Goal: Task Accomplishment & Management: Complete application form

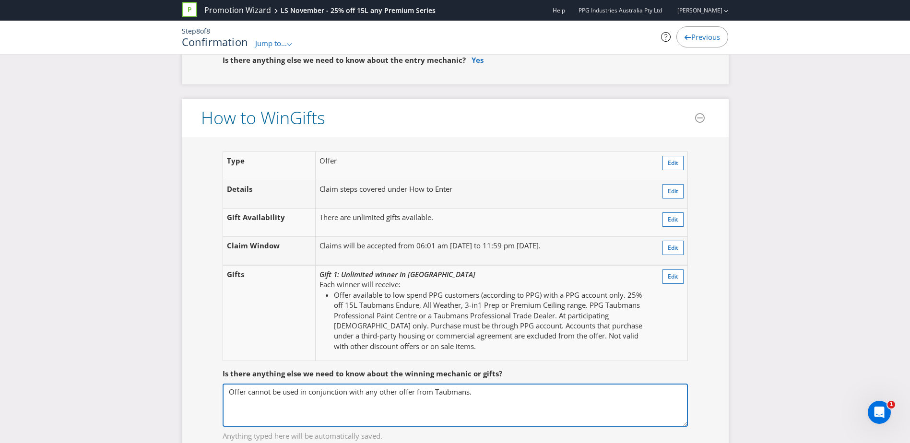
click at [541, 395] on textarea "Offer cannot be used in conjunction with any other offer from Taubmans." at bounding box center [455, 405] width 465 height 43
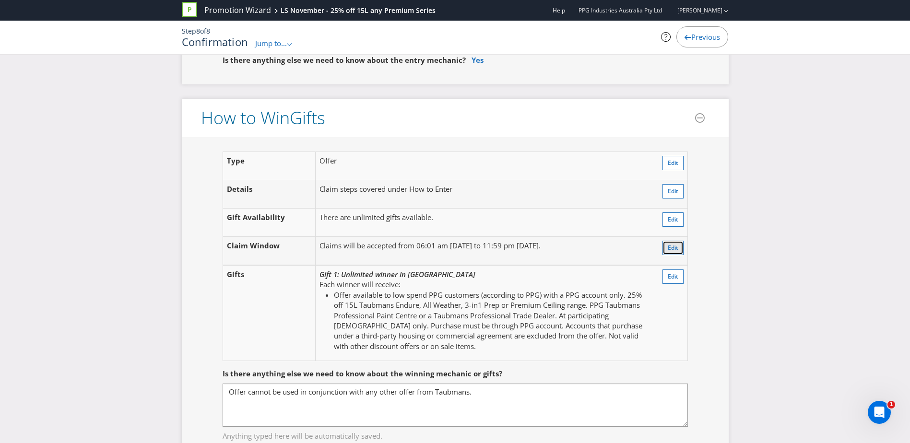
click at [668, 246] on span "Edit" at bounding box center [673, 248] width 11 height 8
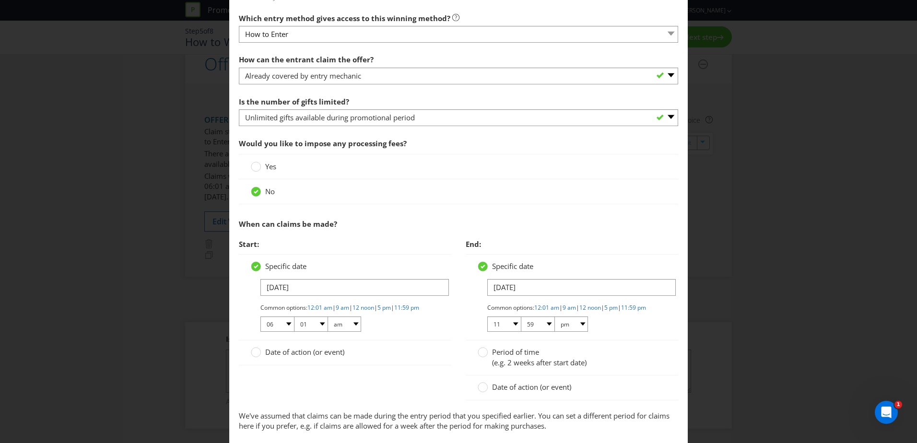
scroll to position [288, 0]
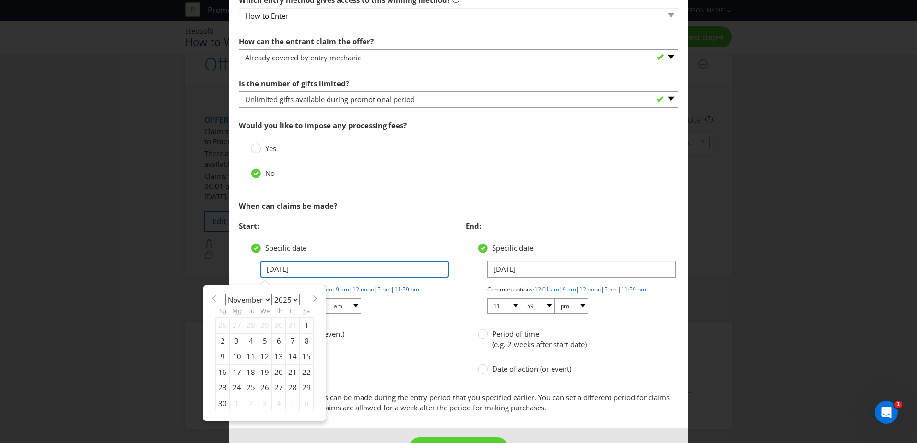
click at [376, 270] on input "[DATE]" at bounding box center [354, 269] width 188 height 17
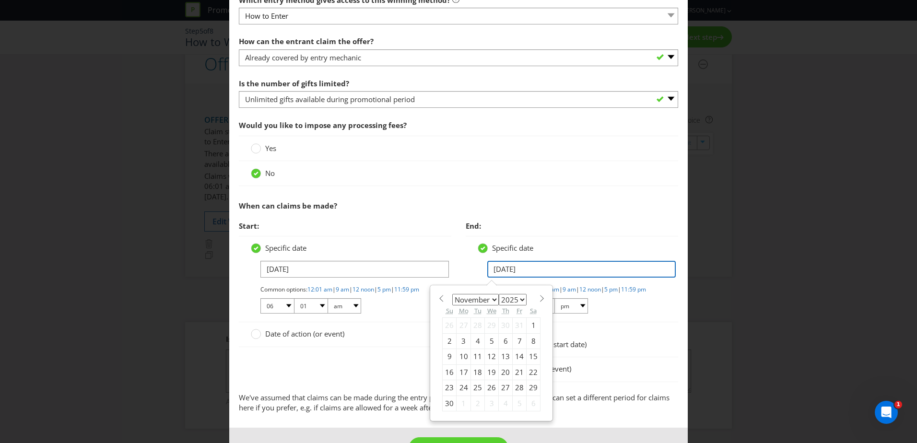
click at [573, 267] on input "[DATE]" at bounding box center [581, 269] width 188 height 17
click at [443, 401] on div "30" at bounding box center [450, 403] width 14 height 15
type input "[DATE]"
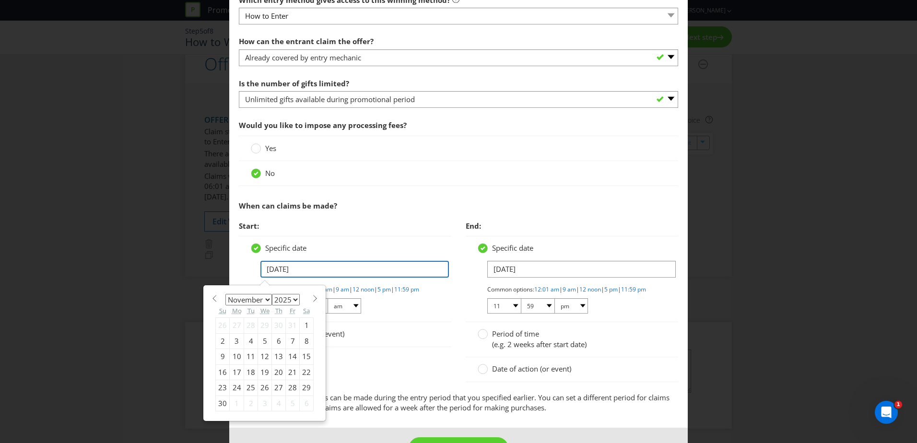
click at [377, 270] on input "[DATE]" at bounding box center [354, 269] width 188 height 17
click at [698, 196] on div "Edit Winning Method How to Enter How will the winners be selected? Draw Judging…" at bounding box center [458, 221] width 917 height 443
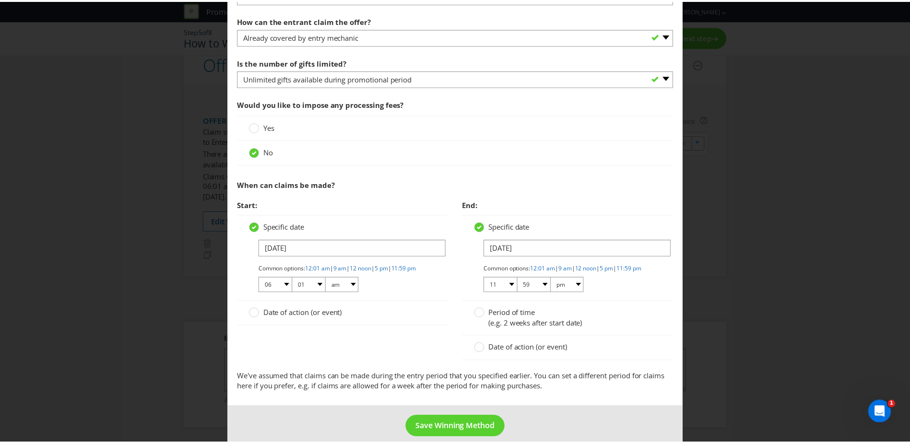
scroll to position [329, 0]
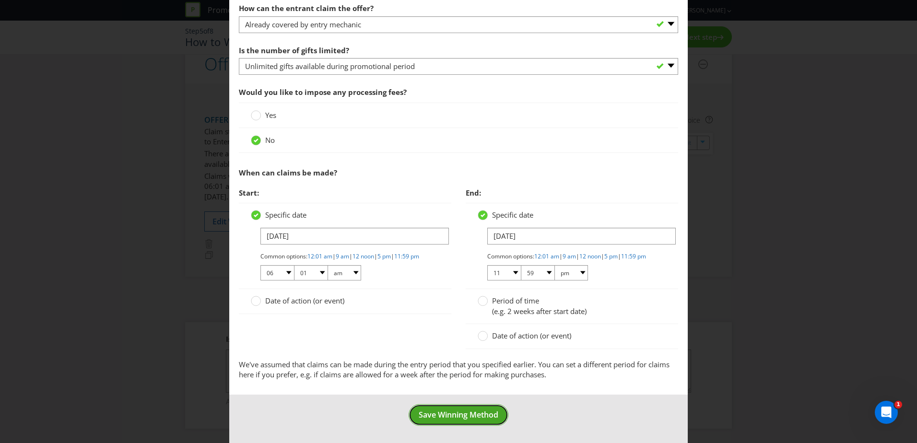
click at [479, 415] on span "Save Winning Method" at bounding box center [459, 415] width 80 height 11
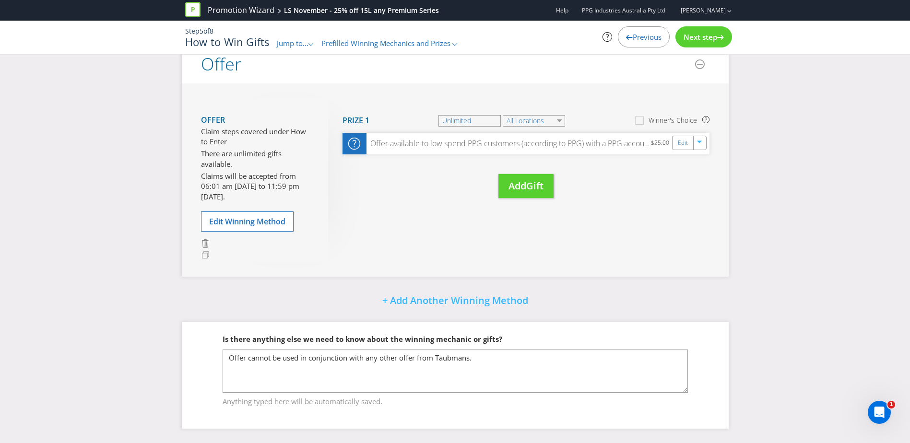
click at [651, 38] on span "Previous" at bounding box center [647, 37] width 29 height 10
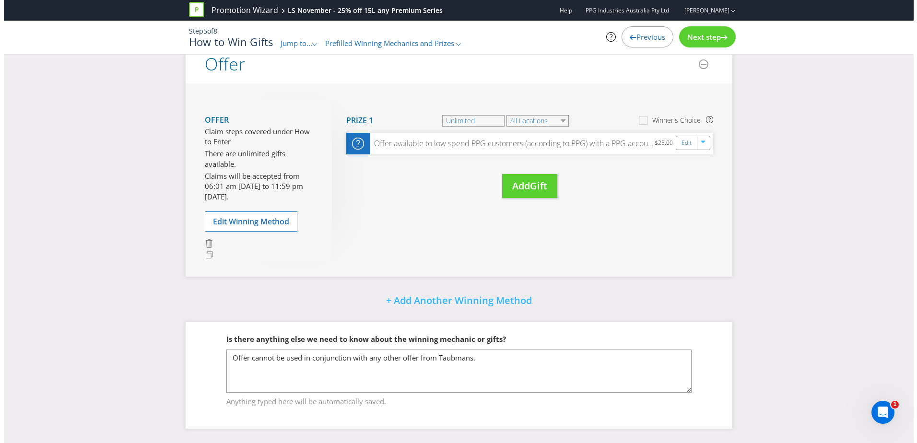
scroll to position [60, 0]
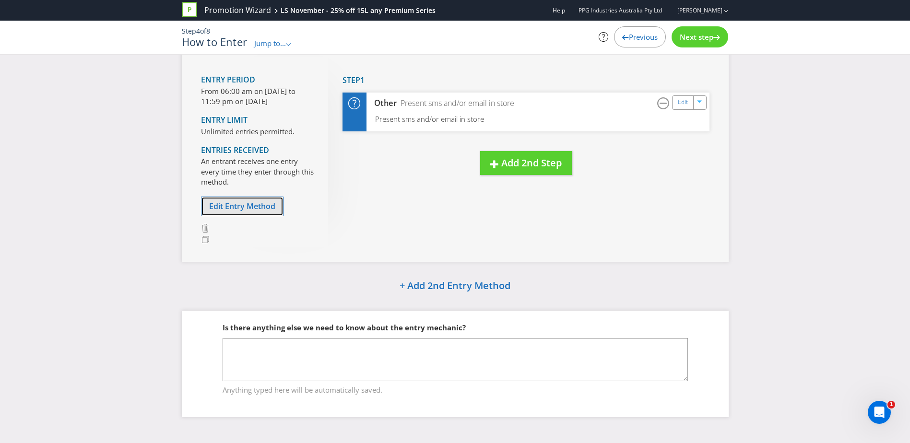
click at [257, 206] on span "Edit Entry Method" at bounding box center [242, 206] width 66 height 11
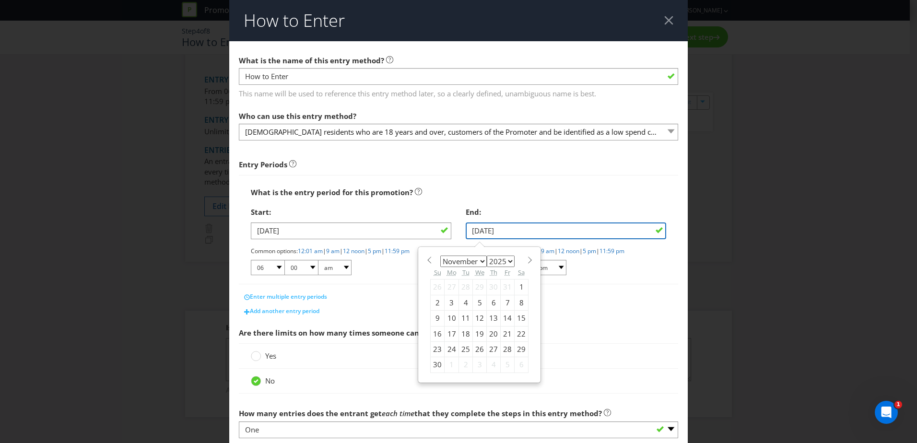
click at [606, 230] on input "[DATE]" at bounding box center [566, 231] width 200 height 17
click at [432, 367] on div "30" at bounding box center [438, 364] width 14 height 15
type input "[DATE]"
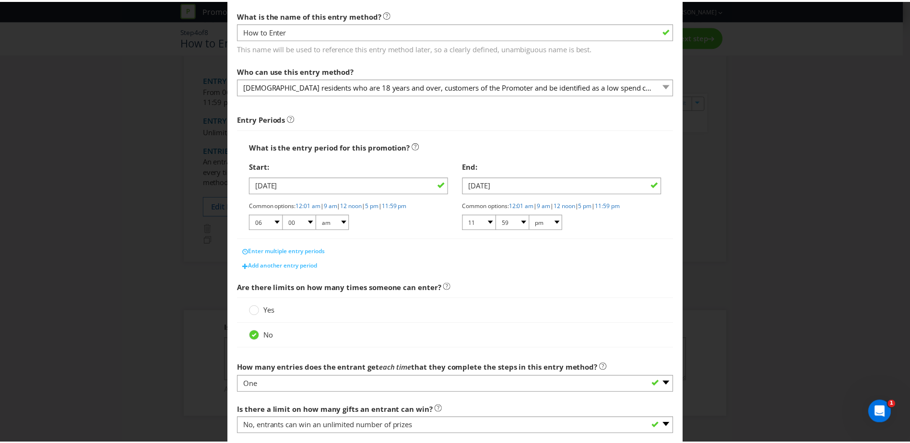
scroll to position [103, 0]
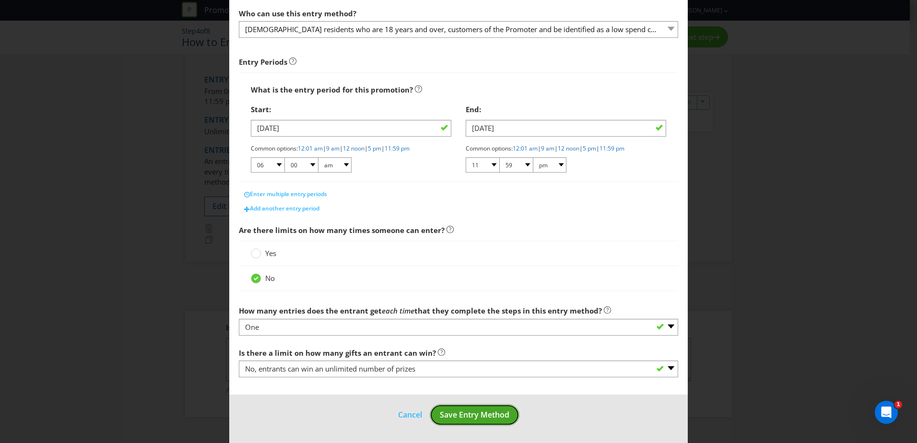
click at [484, 415] on span "Save Entry Method" at bounding box center [475, 415] width 70 height 11
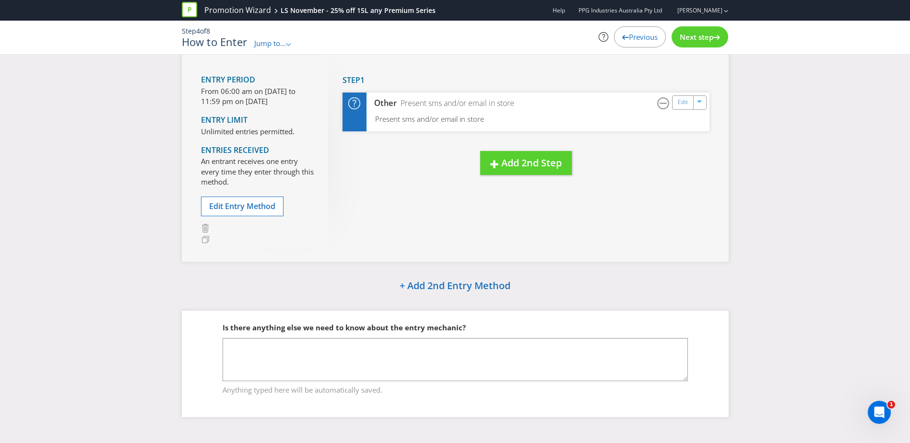
click at [639, 36] on span "Previous" at bounding box center [643, 37] width 29 height 10
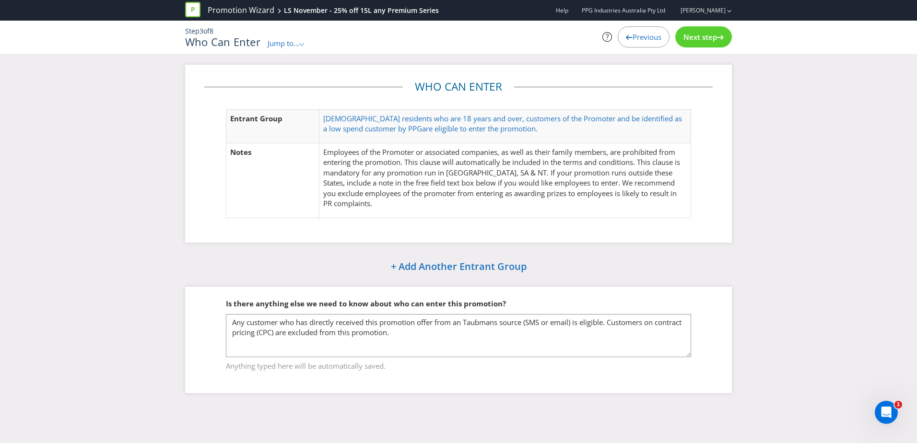
click at [633, 35] on span "Previous" at bounding box center [647, 37] width 29 height 10
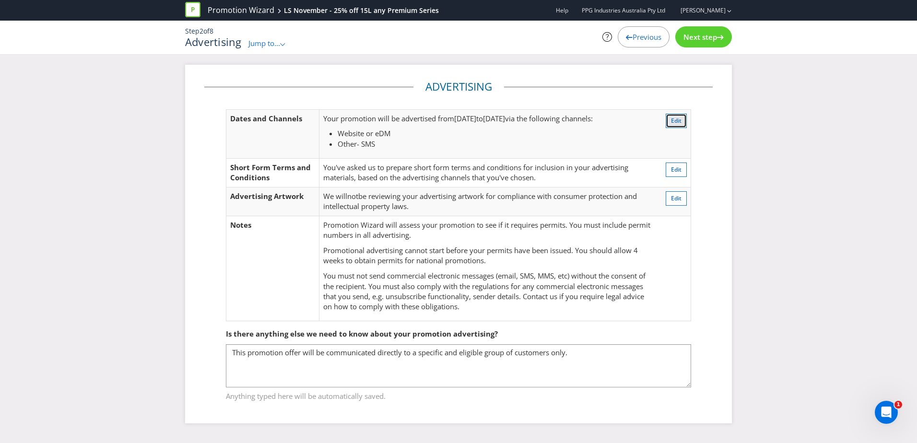
click at [678, 118] on span "Edit" at bounding box center [676, 121] width 11 height 8
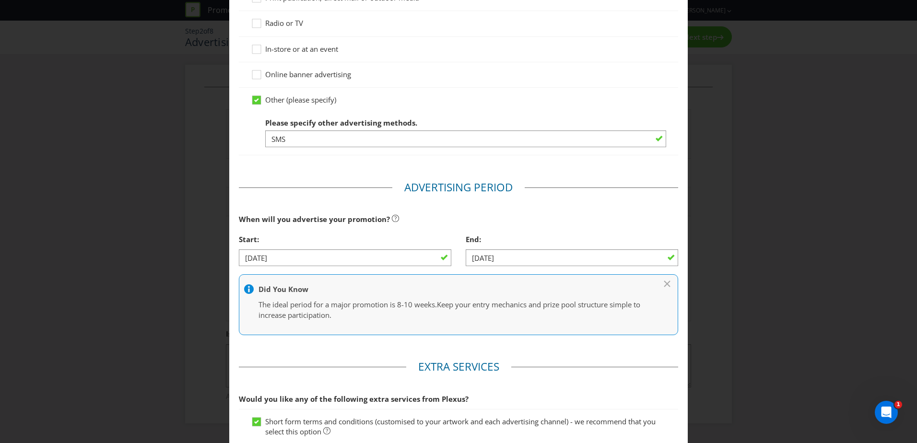
scroll to position [243, 0]
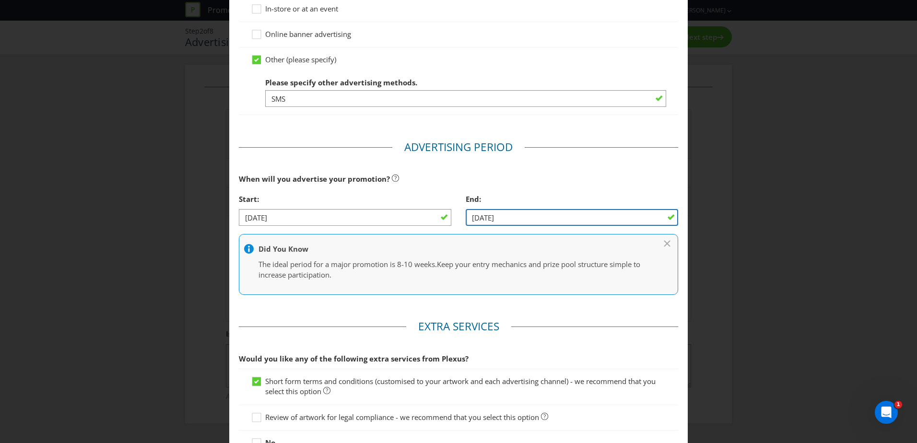
click at [652, 217] on input "[DATE]" at bounding box center [572, 217] width 212 height 17
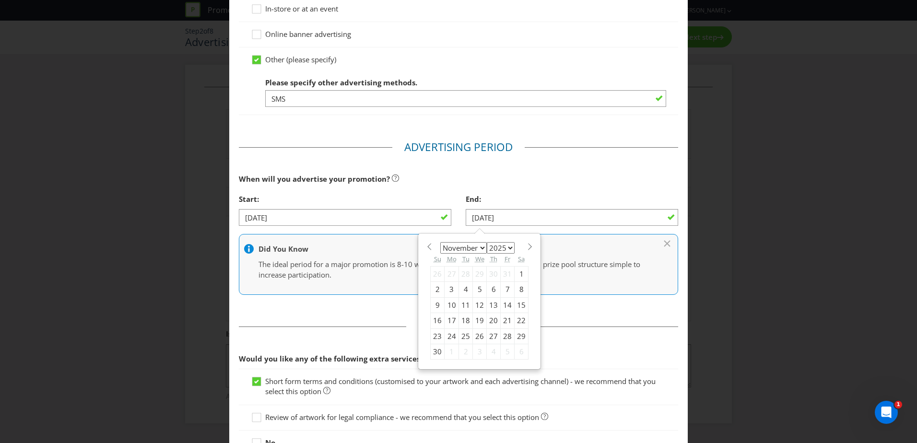
click at [436, 350] on div "30" at bounding box center [438, 351] width 14 height 15
type input "[DATE]"
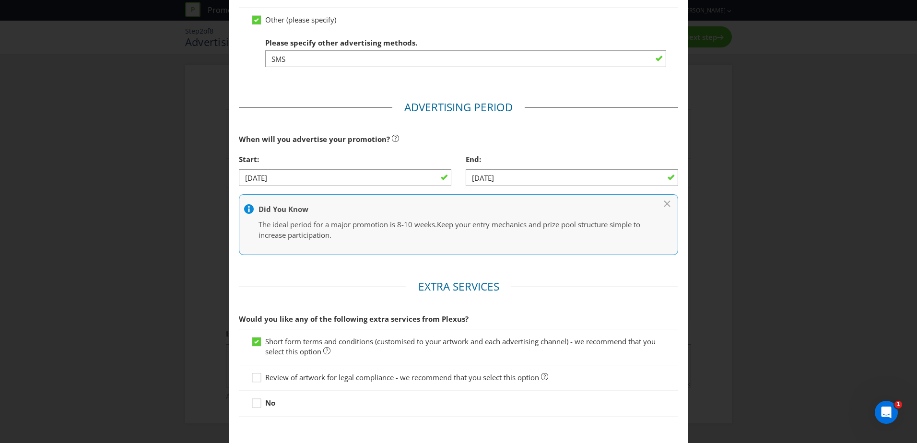
scroll to position [334, 0]
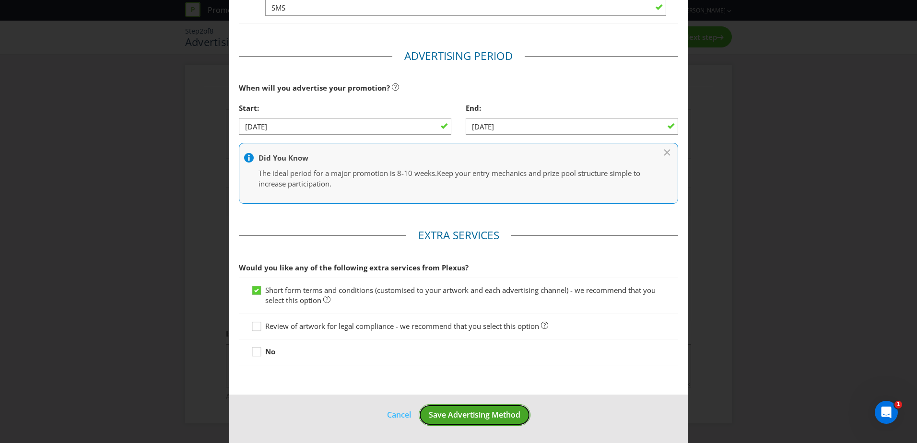
click at [483, 416] on span "Save Advertising Method" at bounding box center [475, 415] width 92 height 11
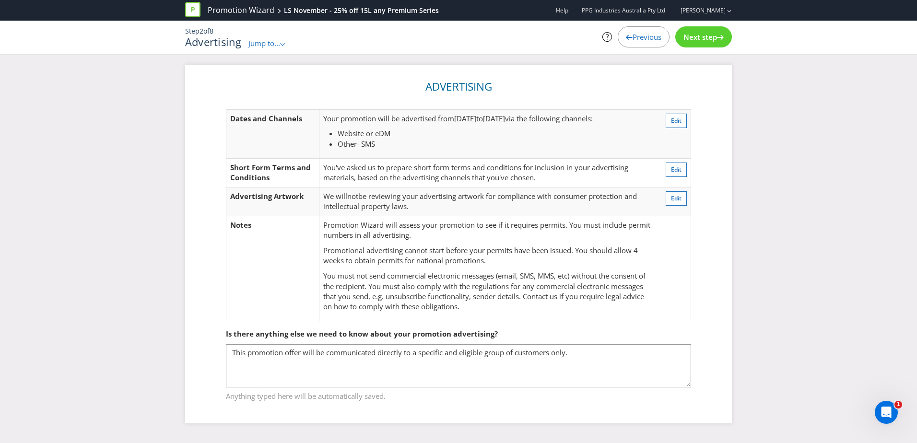
click at [640, 37] on span "Previous" at bounding box center [647, 37] width 29 height 10
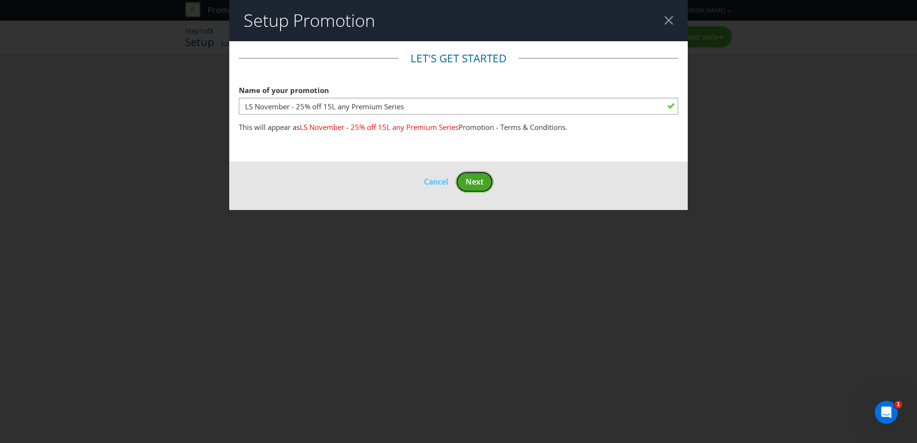
click at [479, 182] on span "Next" at bounding box center [475, 182] width 18 height 11
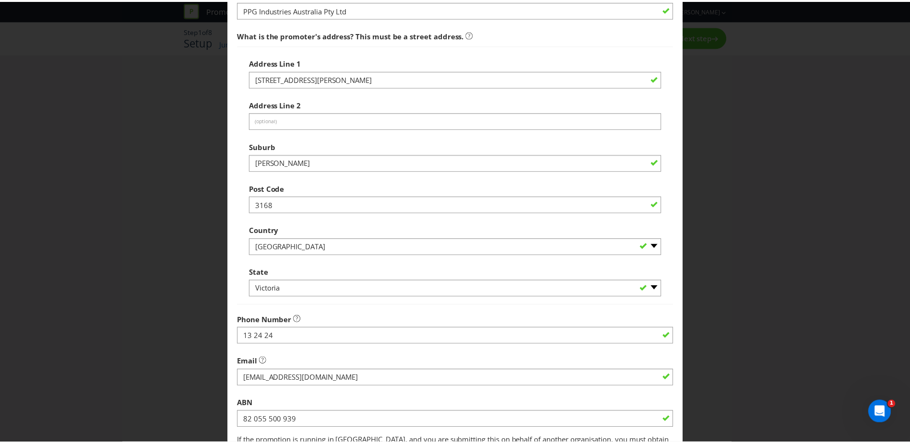
scroll to position [183, 0]
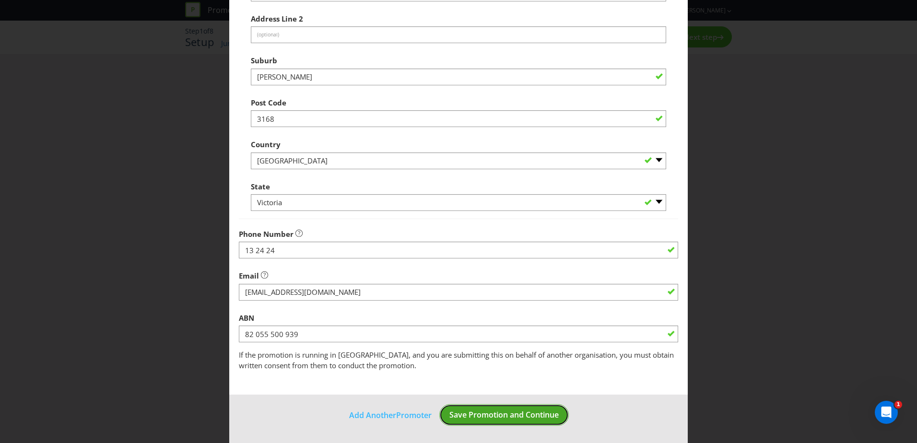
click at [502, 416] on span "Save Promotion and Continue" at bounding box center [503, 415] width 109 height 11
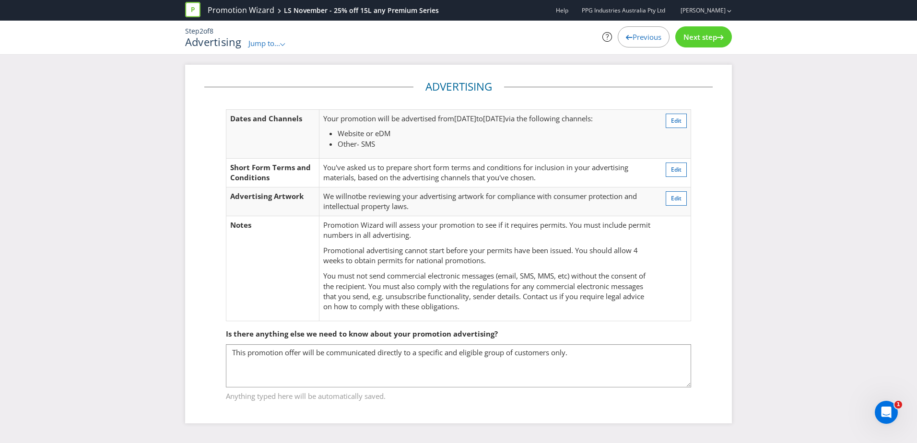
click at [707, 38] on span "Next step" at bounding box center [700, 37] width 34 height 10
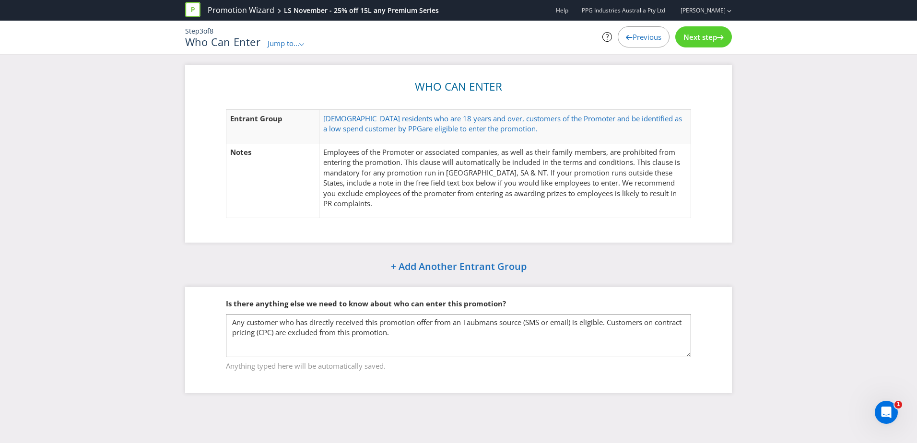
click at [707, 38] on span "Next step" at bounding box center [700, 37] width 34 height 10
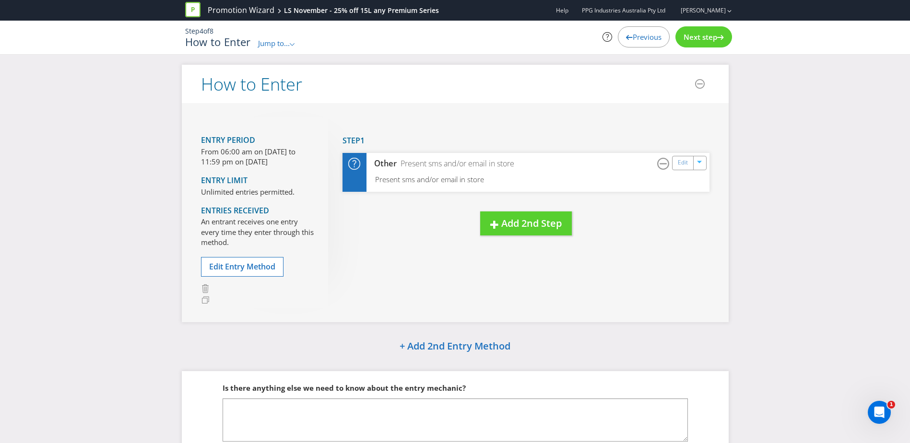
click at [707, 38] on span "Next step" at bounding box center [700, 37] width 34 height 10
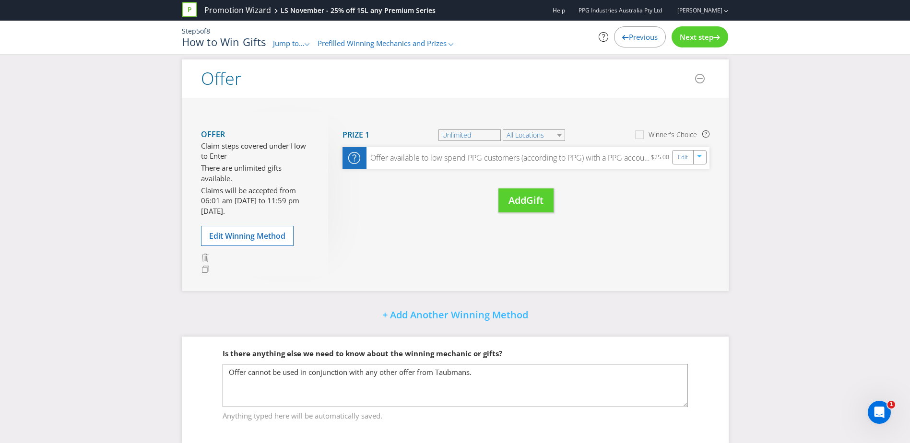
scroll to position [91, 0]
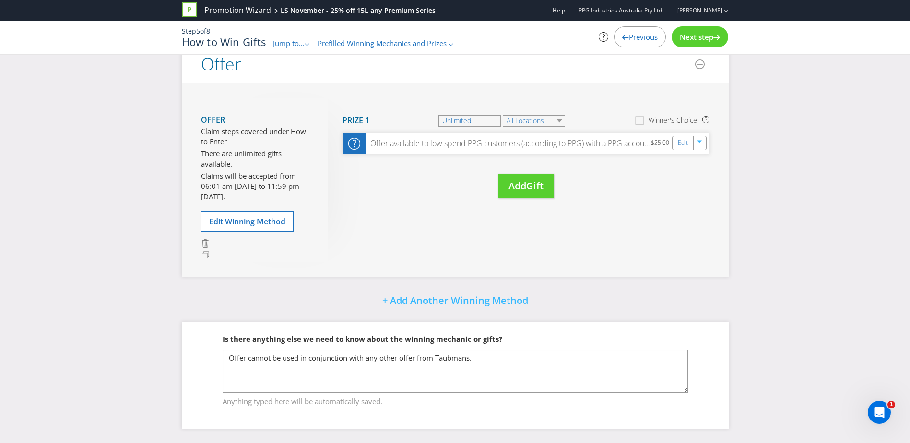
click at [698, 37] on span "Next step" at bounding box center [697, 37] width 34 height 10
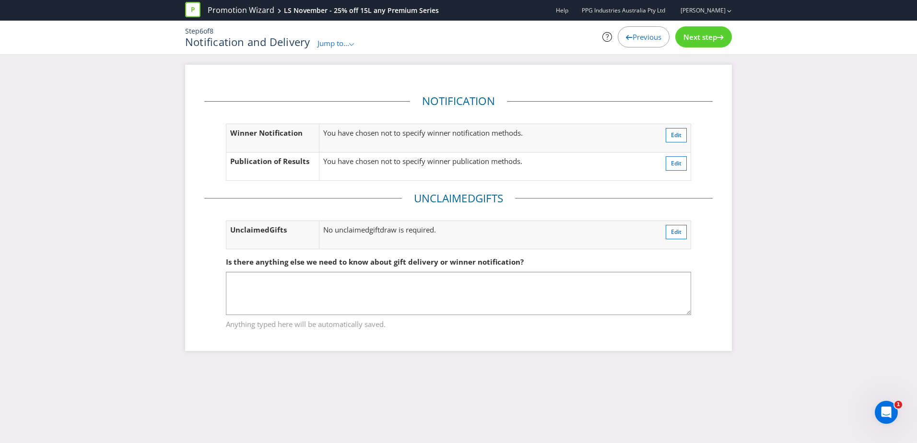
click at [707, 35] on span "Next step" at bounding box center [700, 37] width 34 height 10
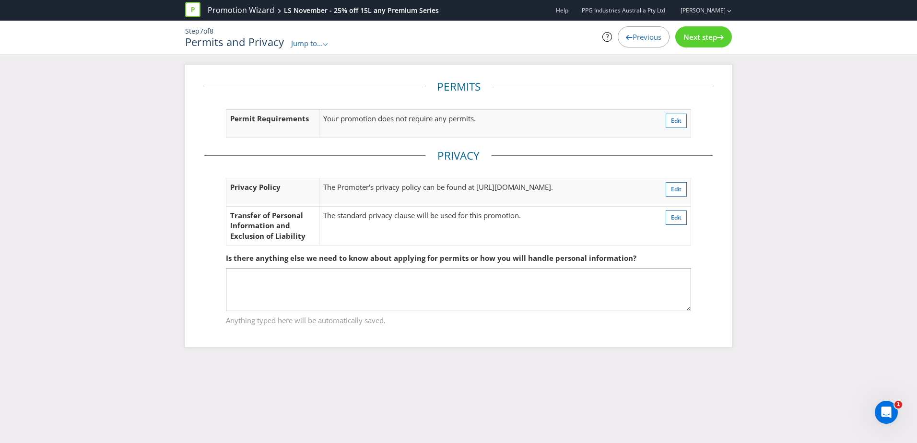
click at [706, 36] on span "Next step" at bounding box center [700, 37] width 34 height 10
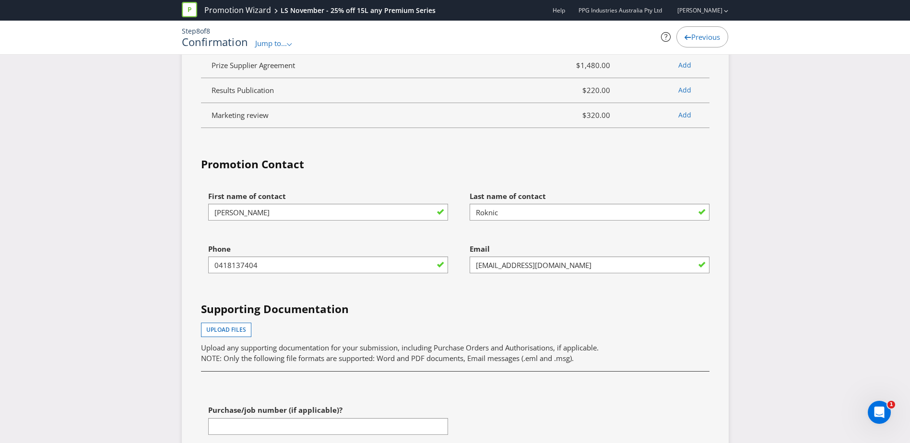
scroll to position [2398, 0]
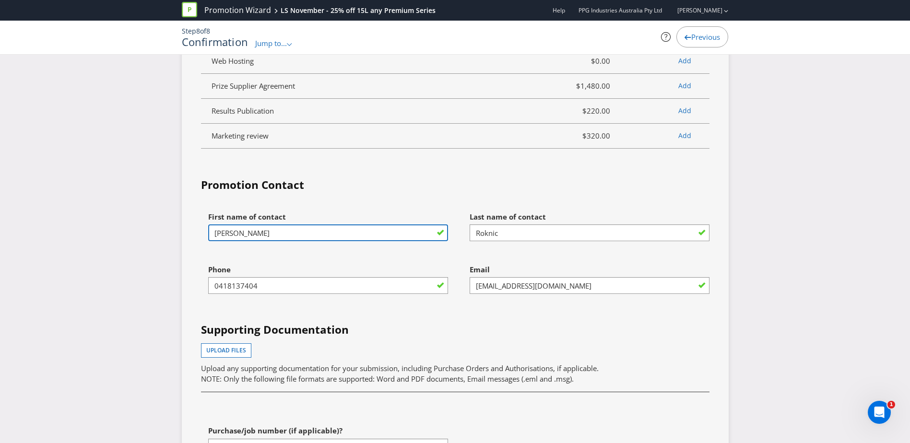
drag, startPoint x: 255, startPoint y: 231, endPoint x: 207, endPoint y: 232, distance: 48.4
click at [207, 232] on div "First name of contact [PERSON_NAME]" at bounding box center [324, 233] width 261 height 53
type input "[PERSON_NAME]"
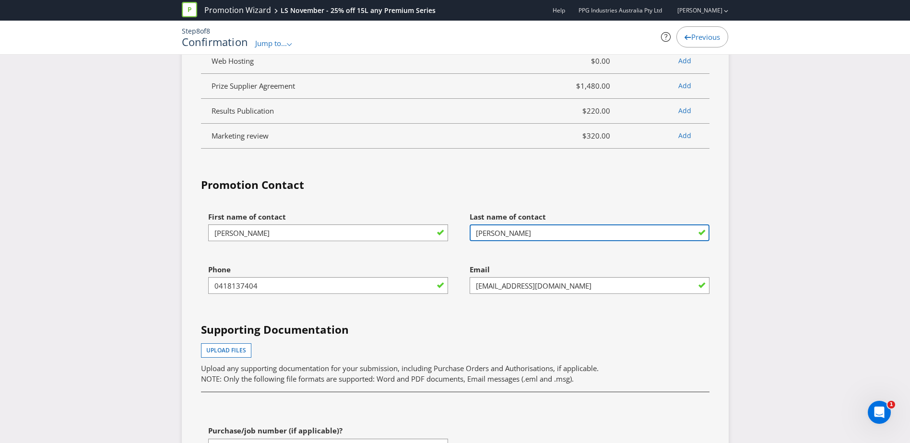
type input "[PERSON_NAME]"
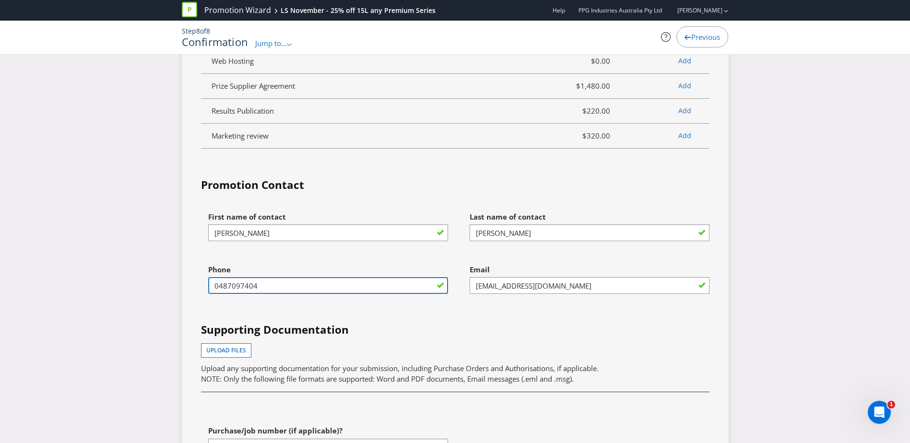
type input "0487097404"
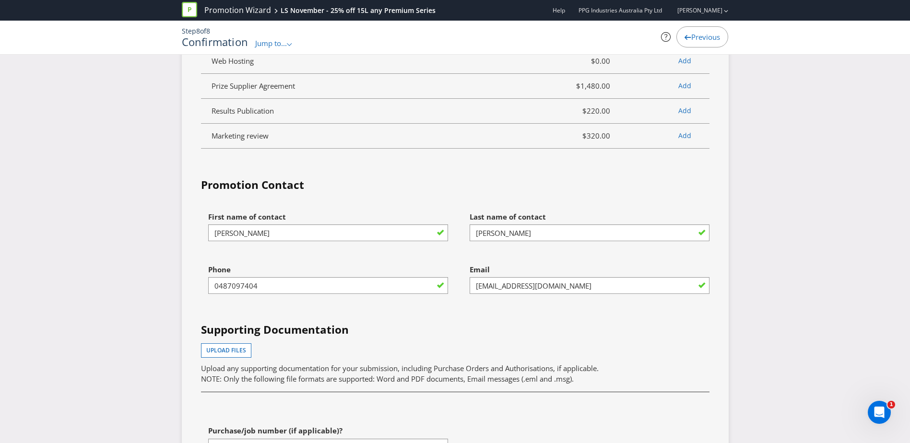
drag, startPoint x: 631, startPoint y: 322, endPoint x: 626, endPoint y: 319, distance: 5.2
click at [631, 322] on h4 "Supporting Documentation" at bounding box center [455, 329] width 508 height 15
drag, startPoint x: 570, startPoint y: 284, endPoint x: 424, endPoint y: 269, distance: 146.1
click at [424, 269] on div "First name of contact [PERSON_NAME] Last name of contact [PERSON_NAME] Phone [P…" at bounding box center [455, 340] width 523 height 267
type input "[EMAIL_ADDRESS][DOMAIN_NAME]"
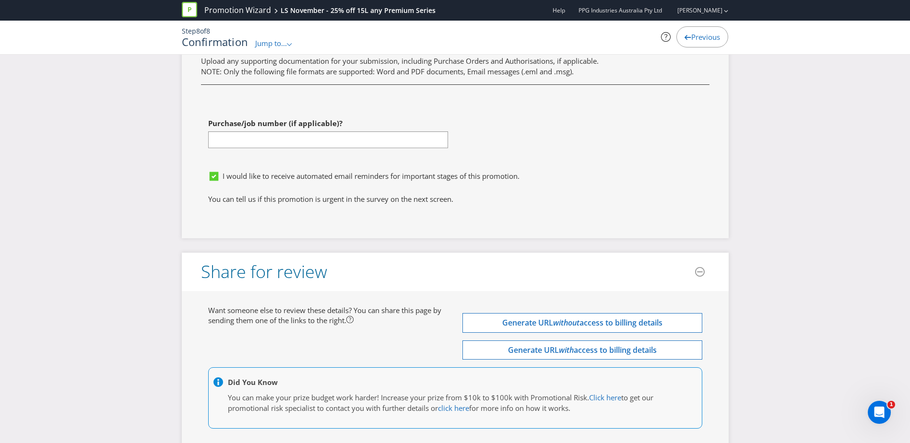
scroll to position [2764, 0]
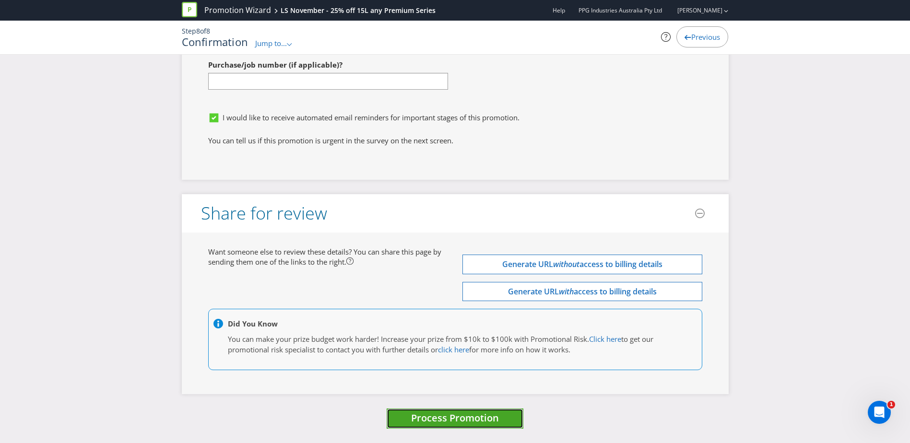
click at [463, 418] on span "Process Promotion" at bounding box center [455, 418] width 88 height 13
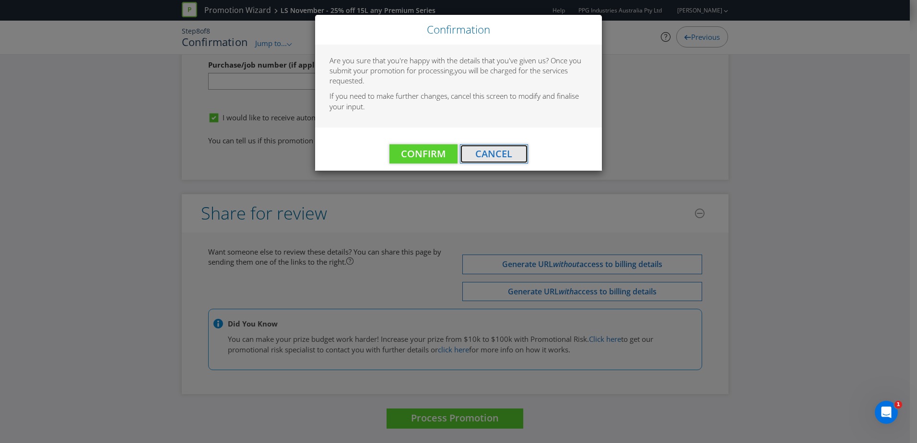
click at [502, 158] on span "Cancel" at bounding box center [493, 153] width 37 height 13
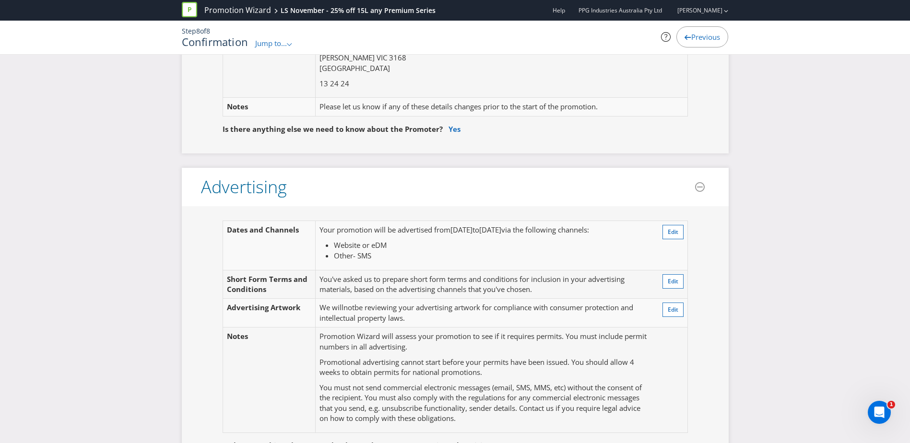
scroll to position [0, 0]
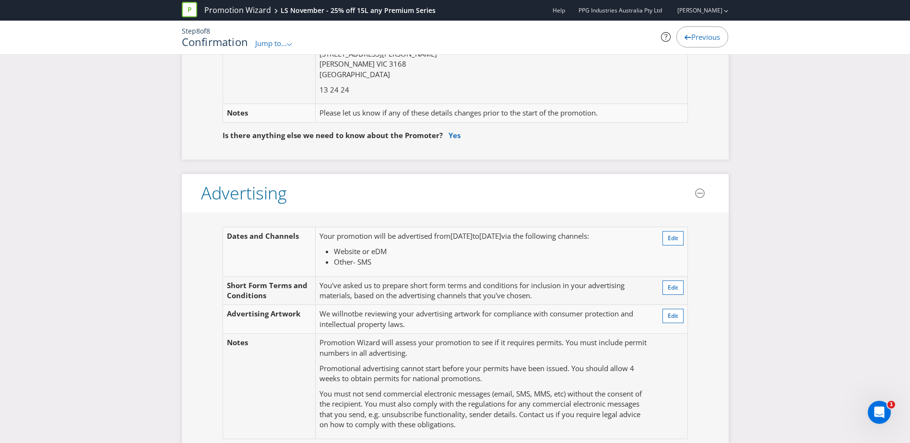
scroll to position [144, 0]
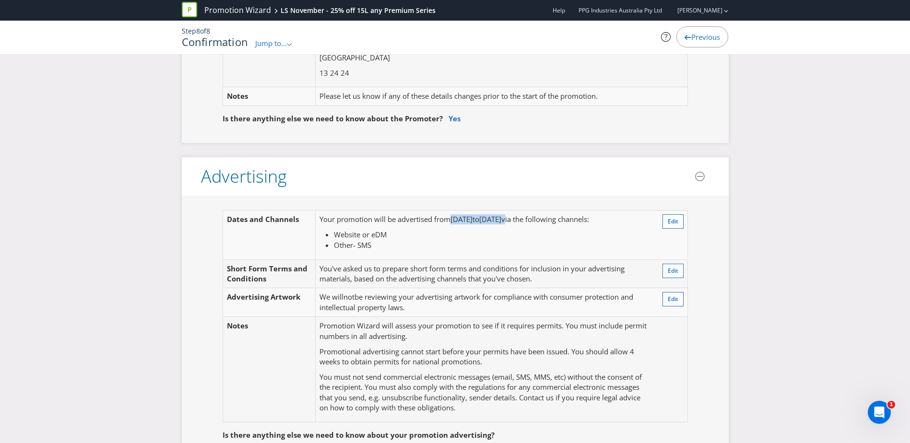
drag, startPoint x: 453, startPoint y: 220, endPoint x: 549, endPoint y: 222, distance: 96.4
click at [549, 222] on p "Your promotion will be advertised from [DATE] to [DATE] via the following chann…" at bounding box center [483, 219] width 329 height 10
drag, startPoint x: 351, startPoint y: 231, endPoint x: 387, endPoint y: 241, distance: 36.8
click at [387, 241] on ul "Website or eDM Other - SMS" at bounding box center [483, 240] width 329 height 21
drag, startPoint x: 387, startPoint y: 241, endPoint x: 441, endPoint y: 254, distance: 55.7
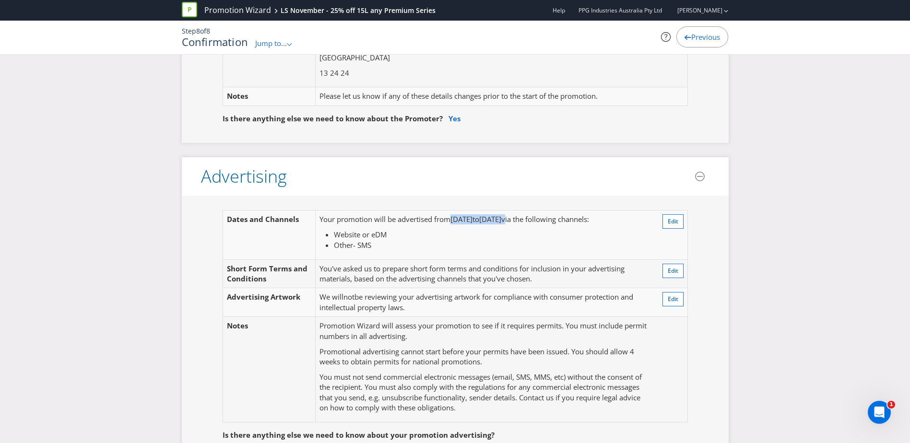
click at [441, 254] on td "Your promotion will be advertised from [DATE] to [DATE] via the following chann…" at bounding box center [484, 235] width 337 height 49
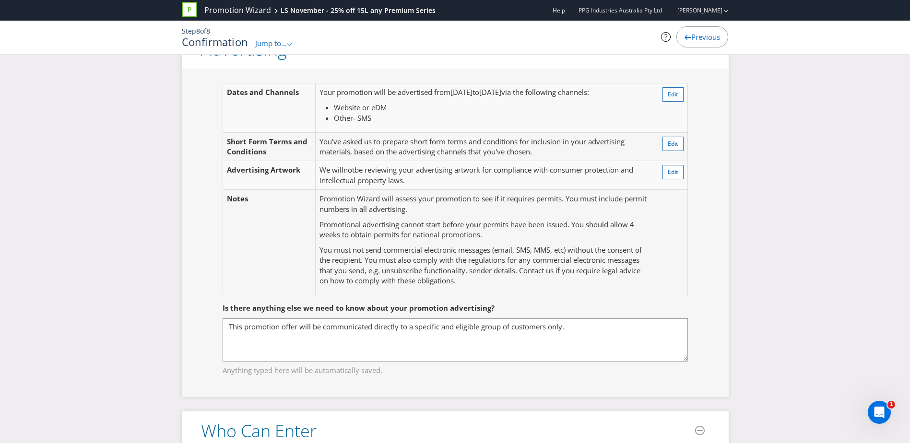
scroll to position [288, 0]
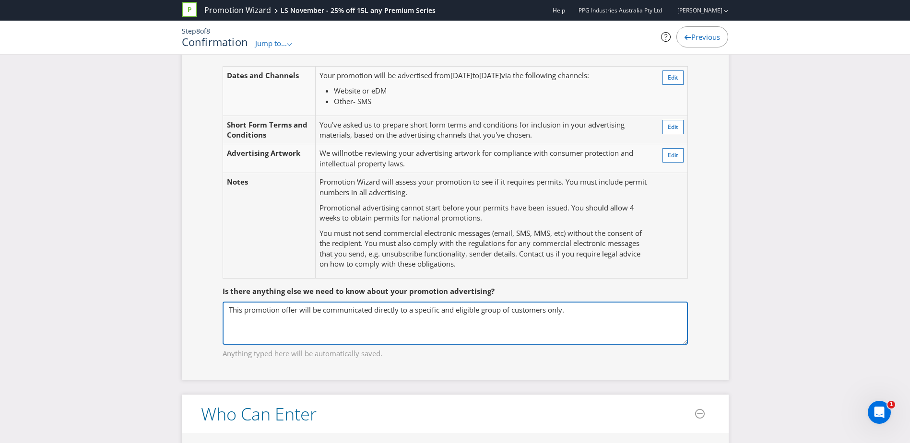
drag, startPoint x: 230, startPoint y: 312, endPoint x: 579, endPoint y: 311, distance: 349.2
click at [579, 311] on textarea "This promotion offer will be communicated directly to a specific and eligible g…" at bounding box center [455, 323] width 465 height 43
click at [586, 312] on textarea "This promotion offer will be communicated directly to a specific and eligible g…" at bounding box center [455, 323] width 465 height 43
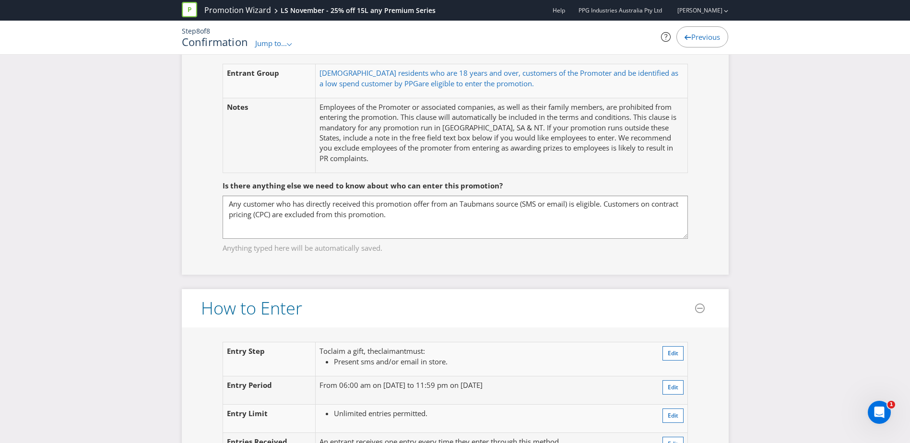
scroll to position [624, 0]
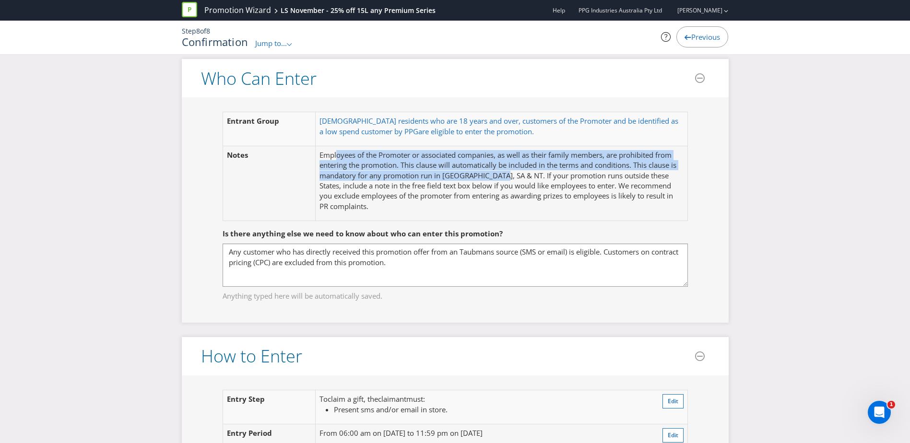
drag, startPoint x: 403, startPoint y: 160, endPoint x: 499, endPoint y: 173, distance: 96.3
click at [499, 173] on p "Employees of the Promoter or associated companies, as well as their family memb…" at bounding box center [501, 181] width 364 height 62
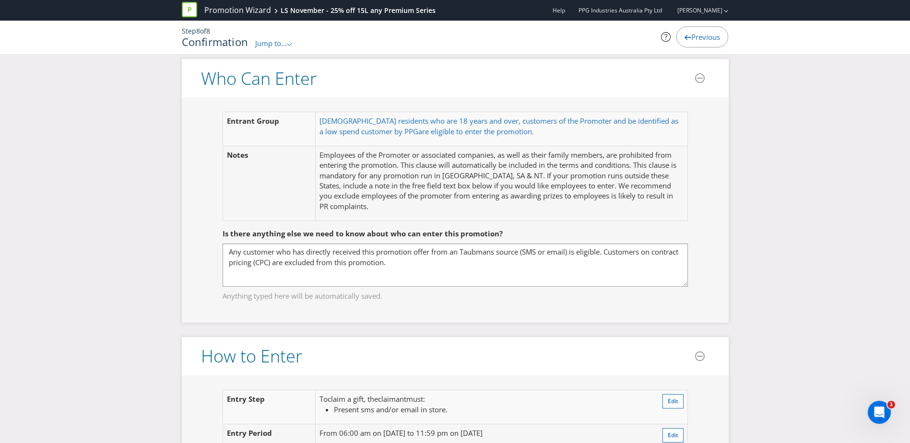
drag, startPoint x: 499, startPoint y: 173, endPoint x: 552, endPoint y: 189, distance: 55.8
click at [548, 187] on p "Employees of the Promoter or associated companies, as well as their family memb…" at bounding box center [501, 181] width 364 height 62
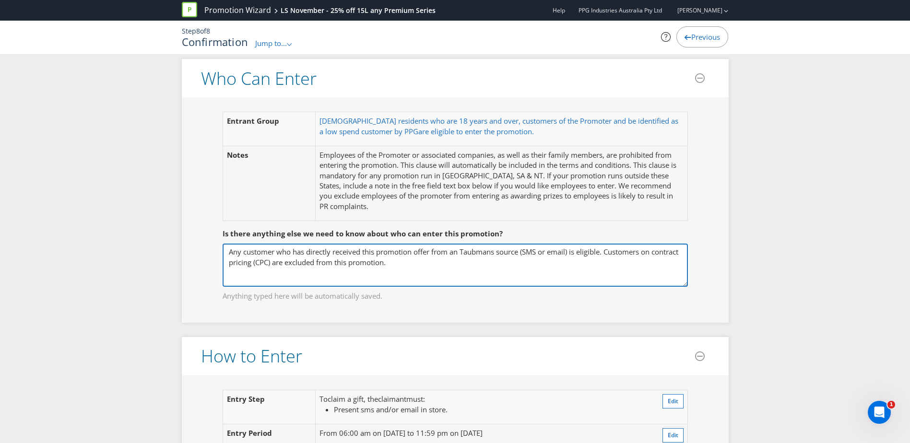
drag, startPoint x: 242, startPoint y: 254, endPoint x: 436, endPoint y: 278, distance: 195.7
click at [436, 278] on textarea "Any customer who has directly received this promotion offer from an Taubmans so…" at bounding box center [455, 265] width 465 height 43
click at [467, 271] on textarea "Any customer who has directly received this promotion offer from an Taubmans so…" at bounding box center [455, 265] width 465 height 43
click at [537, 271] on textarea "Any customer who has directly received this promotion offer from an Taubmans so…" at bounding box center [455, 265] width 465 height 43
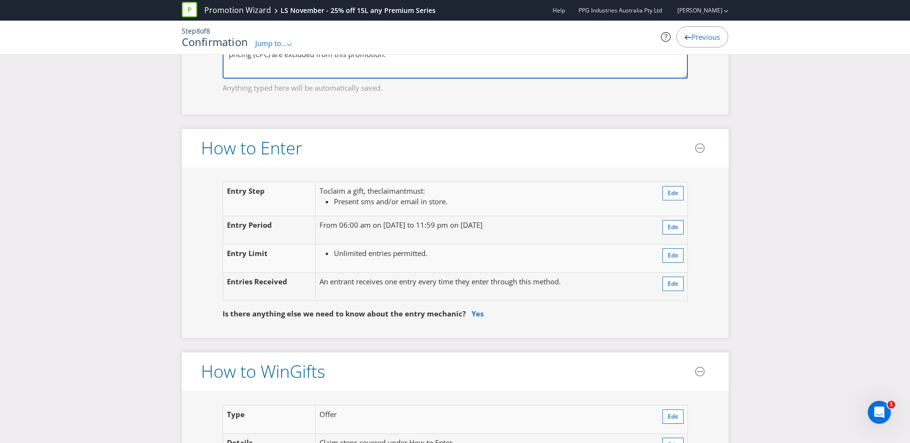
scroll to position [863, 0]
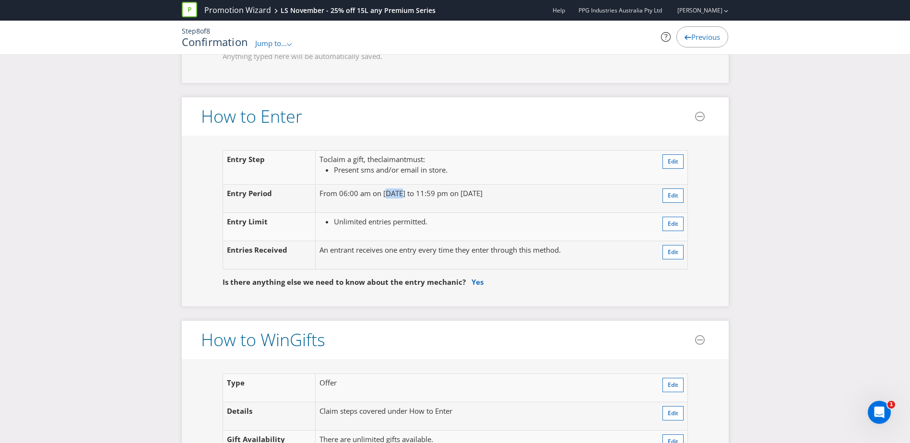
drag, startPoint x: 387, startPoint y: 194, endPoint x: 402, endPoint y: 193, distance: 15.4
click at [402, 193] on p "From 06:00 am on [DATE] to 11:59 pm on [DATE]" at bounding box center [478, 193] width 318 height 10
click at [525, 193] on p "From 06:00 am on [DATE] to 11:59 pm on [DATE]" at bounding box center [478, 193] width 318 height 10
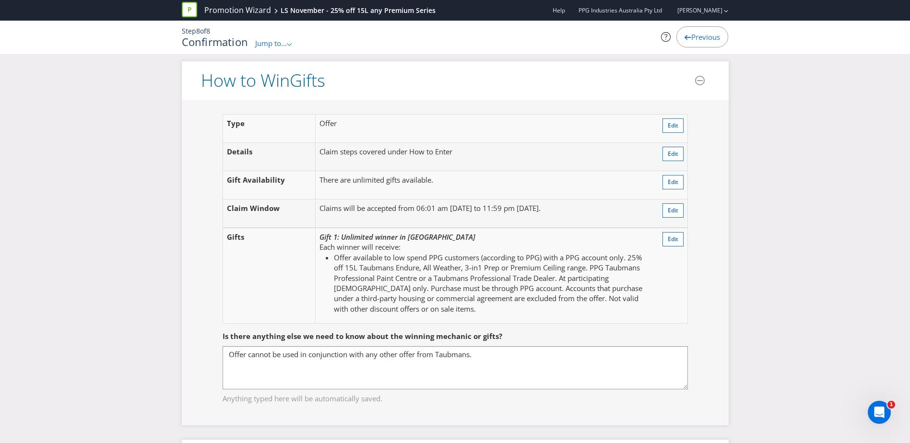
scroll to position [1151, 0]
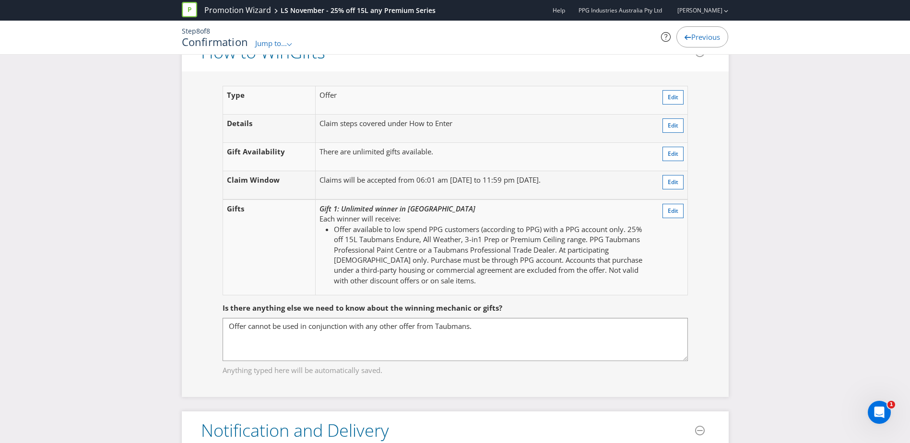
drag, startPoint x: 421, startPoint y: 180, endPoint x: 581, endPoint y: 179, distance: 159.7
click at [581, 179] on td "Claims will be accepted from 06:01 am [DATE] to 11:59 pm [DATE]." at bounding box center [484, 185] width 337 height 29
click at [469, 215] on div "Each winner will receive: Offer available to low spend PPG customers (according…" at bounding box center [483, 250] width 329 height 72
drag, startPoint x: 350, startPoint y: 231, endPoint x: 630, endPoint y: 232, distance: 280.1
click at [631, 232] on li "Offer available to low spend PPG customers (according to PPG) with a PPG accoun…" at bounding box center [491, 255] width 315 height 62
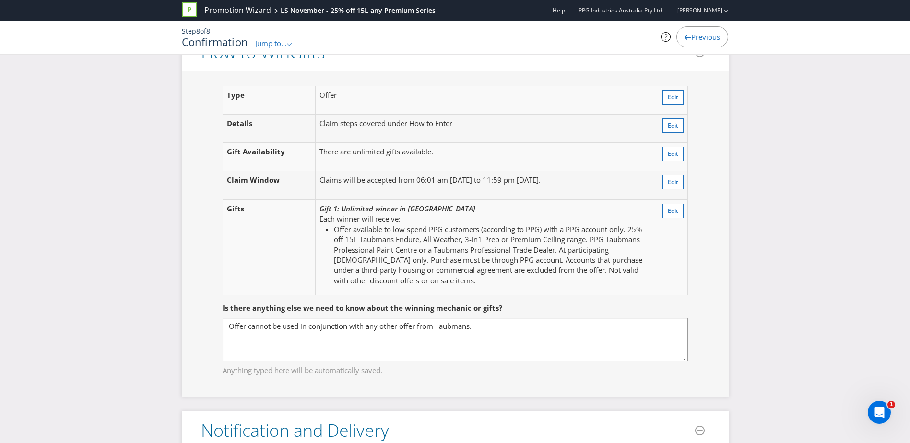
click at [381, 235] on li "Offer available to low spend PPG customers (according to PPG) with a PPG accoun…" at bounding box center [491, 255] width 315 height 62
drag, startPoint x: 632, startPoint y: 229, endPoint x: 629, endPoint y: 240, distance: 11.3
click at [629, 240] on li "Offer available to low spend PPG customers (according to PPG) with a PPG accoun…" at bounding box center [491, 255] width 315 height 62
click at [618, 239] on li "Offer available to low spend PPG customers (according to PPG) with a PPG accoun…" at bounding box center [491, 255] width 315 height 62
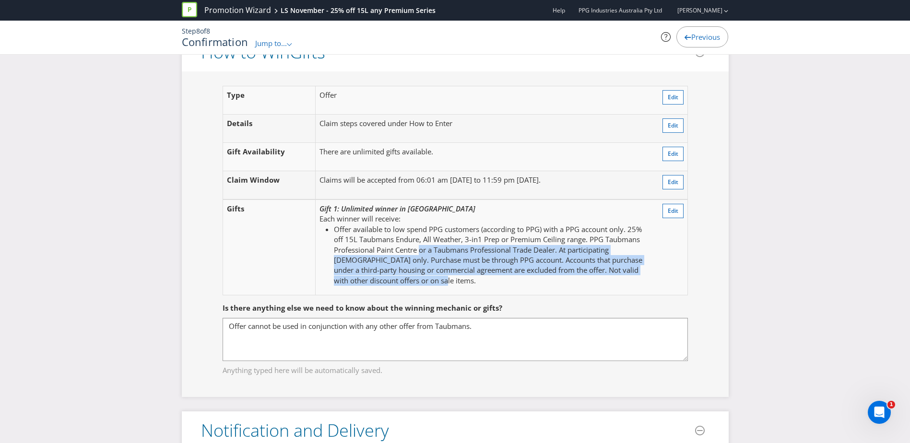
drag, startPoint x: 447, startPoint y: 252, endPoint x: 518, endPoint y: 276, distance: 74.9
click at [518, 276] on li "Offer available to low spend PPG customers (according to PPG) with a PPG accoun…" at bounding box center [491, 255] width 315 height 62
drag, startPoint x: 518, startPoint y: 276, endPoint x: 445, endPoint y: 270, distance: 73.2
click at [445, 270] on li "Offer available to low spend PPG customers (according to PPG) with a PPG accoun…" at bounding box center [491, 255] width 315 height 62
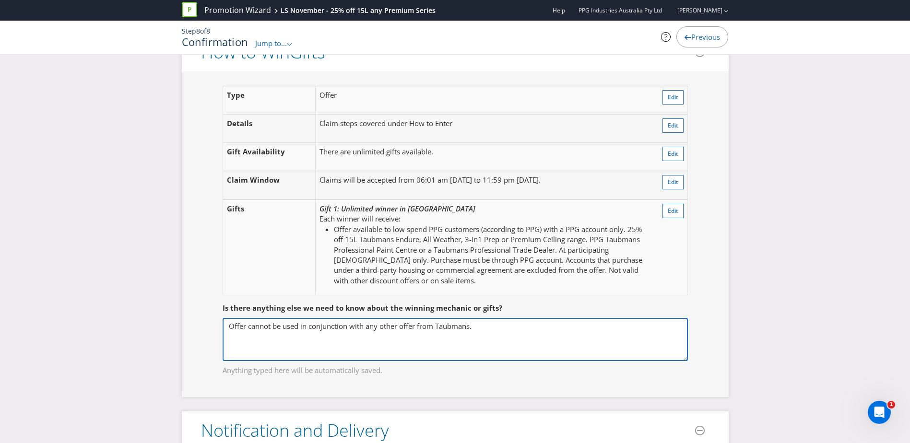
drag, startPoint x: 490, startPoint y: 327, endPoint x: 197, endPoint y: 325, distance: 292.6
click at [200, 325] on div "Type Offer Edit Details Claim steps covered under How to Enter Edit Gift Availa…" at bounding box center [455, 234] width 547 height 326
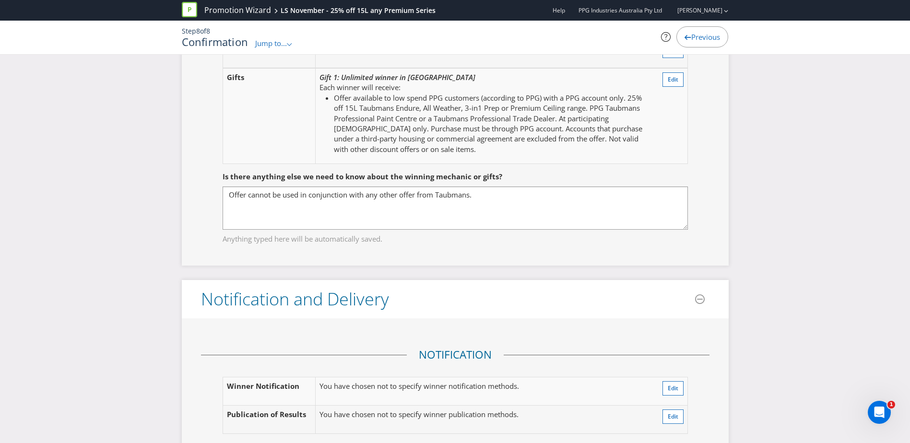
scroll to position [1295, 0]
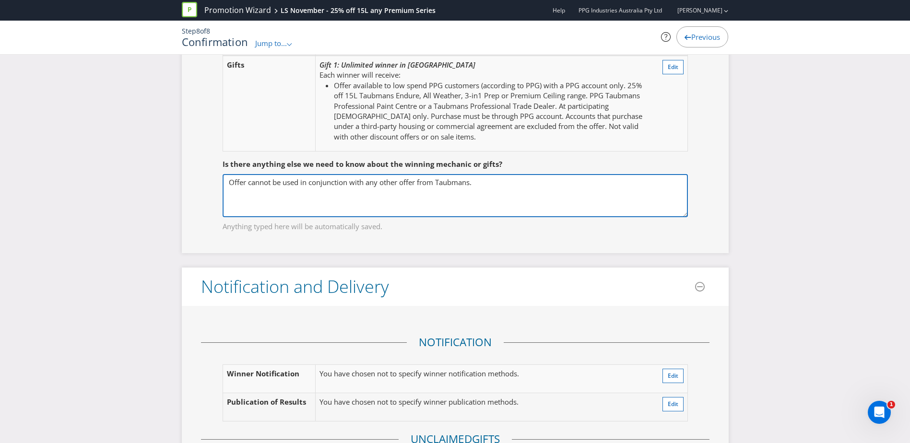
click at [539, 184] on textarea "Offer cannot be used in conjunction with any other offer from Taubmans." at bounding box center [455, 195] width 465 height 43
click at [587, 196] on textarea "Offer cannot be used in conjunction with any other offer from Taubmans." at bounding box center [455, 195] width 465 height 43
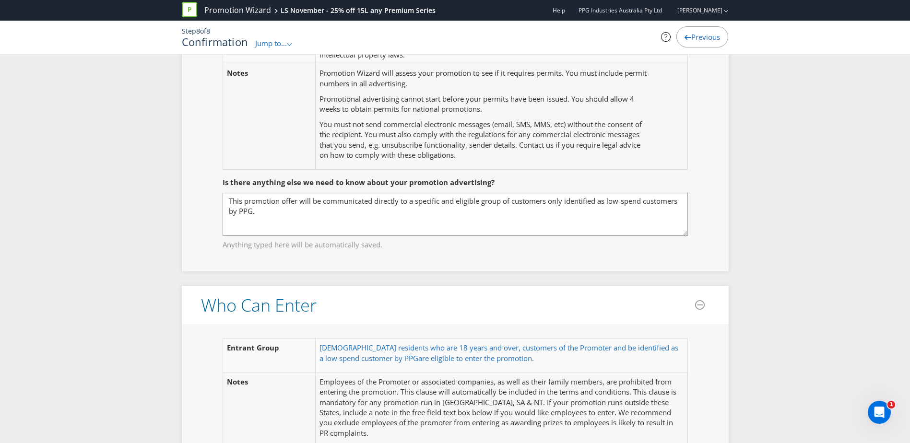
scroll to position [432, 0]
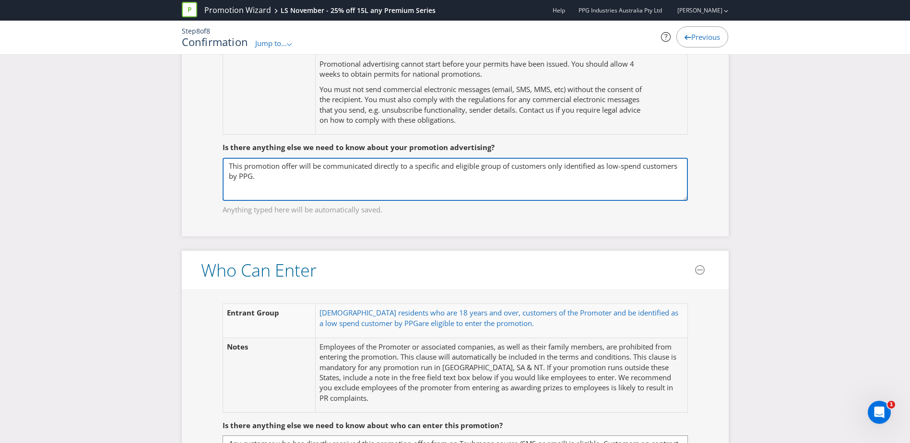
click at [415, 184] on textarea "This promotion offer will be communicated directly to a specific and eligible g…" at bounding box center [455, 179] width 465 height 43
click at [515, 190] on textarea "This promotion offer will be communicated directly to a specific and eligible g…" at bounding box center [455, 179] width 465 height 43
drag, startPoint x: 242, startPoint y: 188, endPoint x: 507, endPoint y: 188, distance: 265.2
click at [501, 188] on textarea "This promotion offer will be communicated directly to a specific and eligible g…" at bounding box center [455, 179] width 465 height 43
click at [509, 188] on textarea "This promotion offer will be communicated directly to a specific and eligible g…" at bounding box center [455, 179] width 465 height 43
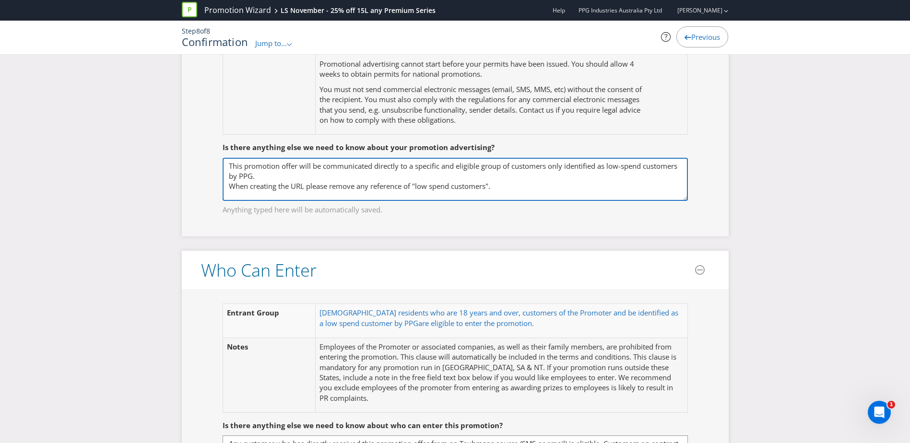
click at [514, 185] on textarea "This promotion offer will be communicated directly to a specific and eligible g…" at bounding box center [455, 179] width 465 height 43
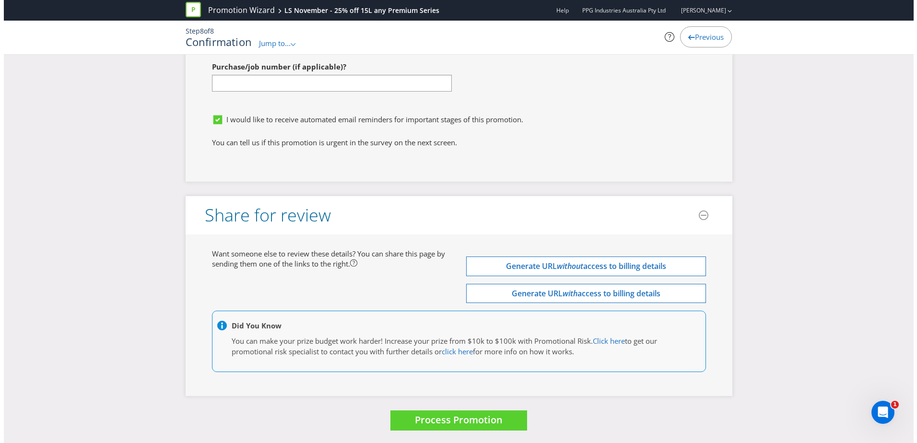
scroll to position [2764, 0]
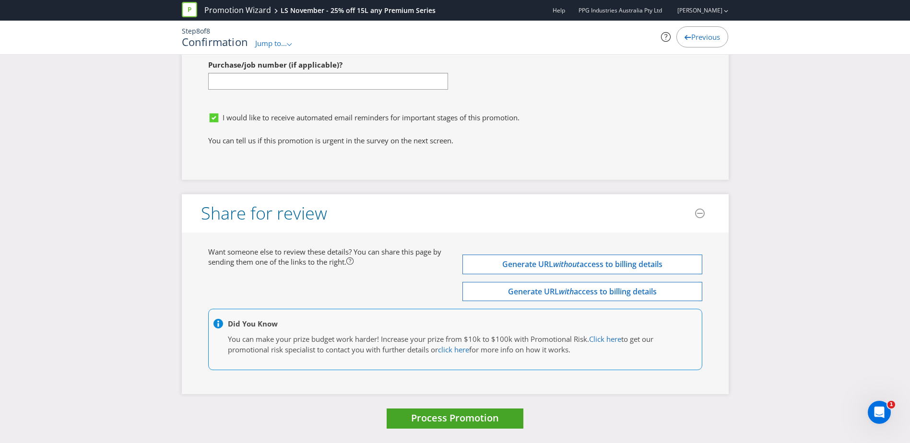
type textarea "This promotion offer will be communicated directly to a specific and eligible g…"
click at [485, 417] on span "Process Promotion" at bounding box center [455, 418] width 88 height 13
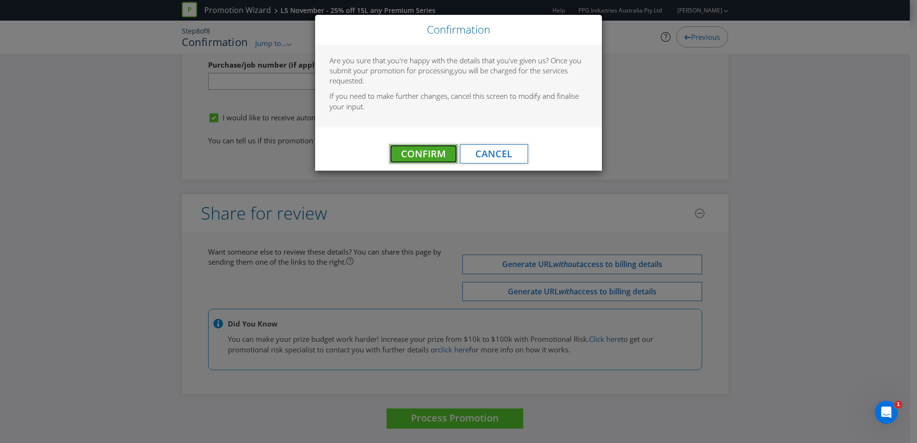
click at [426, 147] on button "Confirm" at bounding box center [423, 153] width 68 height 19
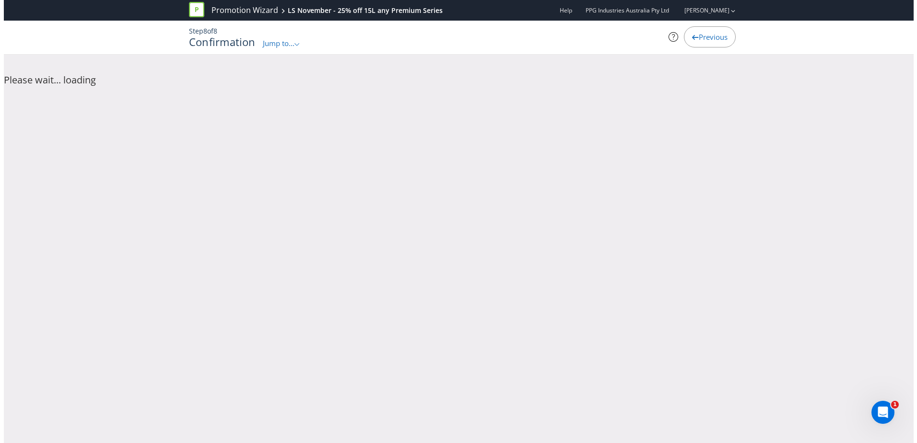
scroll to position [0, 0]
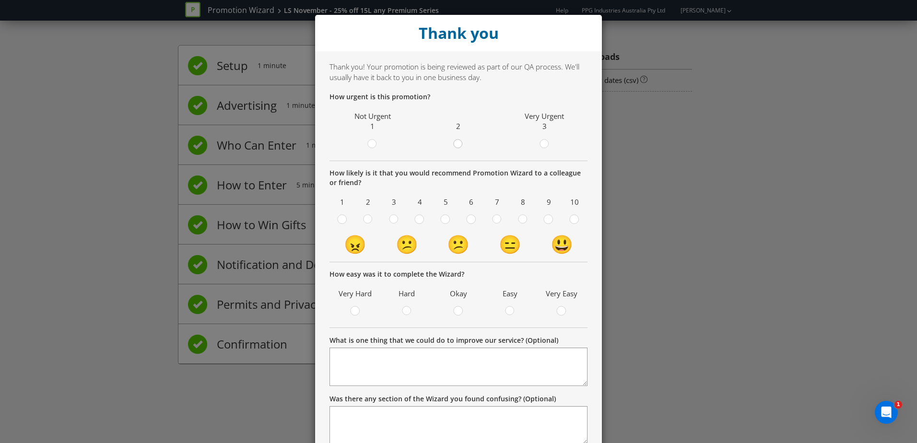
click at [454, 141] on circle at bounding box center [458, 144] width 9 height 9
click at [0, 0] on input "radio" at bounding box center [0, 0] width 0 height 0
click at [492, 218] on div at bounding box center [497, 220] width 10 height 12
click at [0, 0] on input "radio" at bounding box center [0, 0] width 0 height 0
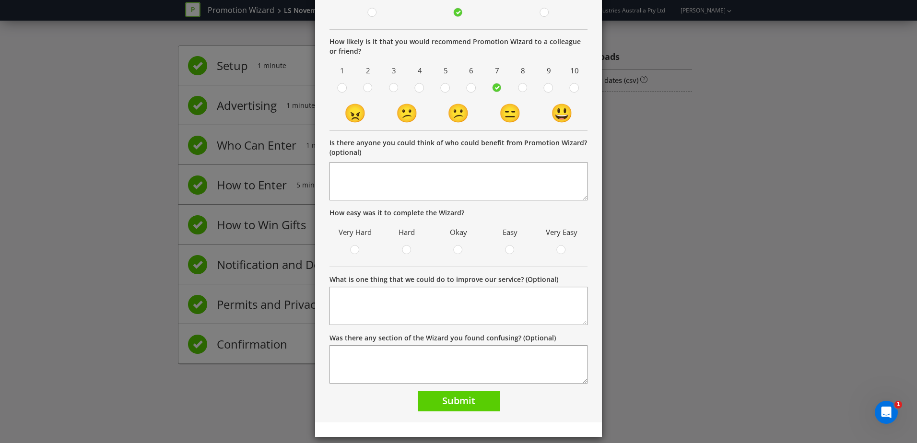
scroll to position [140, 0]
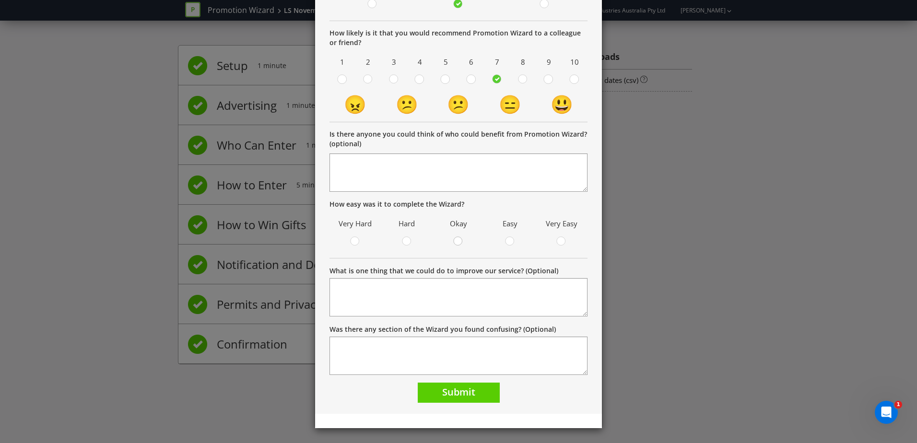
click at [456, 238] on div at bounding box center [458, 238] width 5 height 5
click at [0, 0] on input "radio" at bounding box center [0, 0] width 0 height 0
click at [463, 392] on span "Submit" at bounding box center [458, 392] width 33 height 13
